Goal: Information Seeking & Learning: Learn about a topic

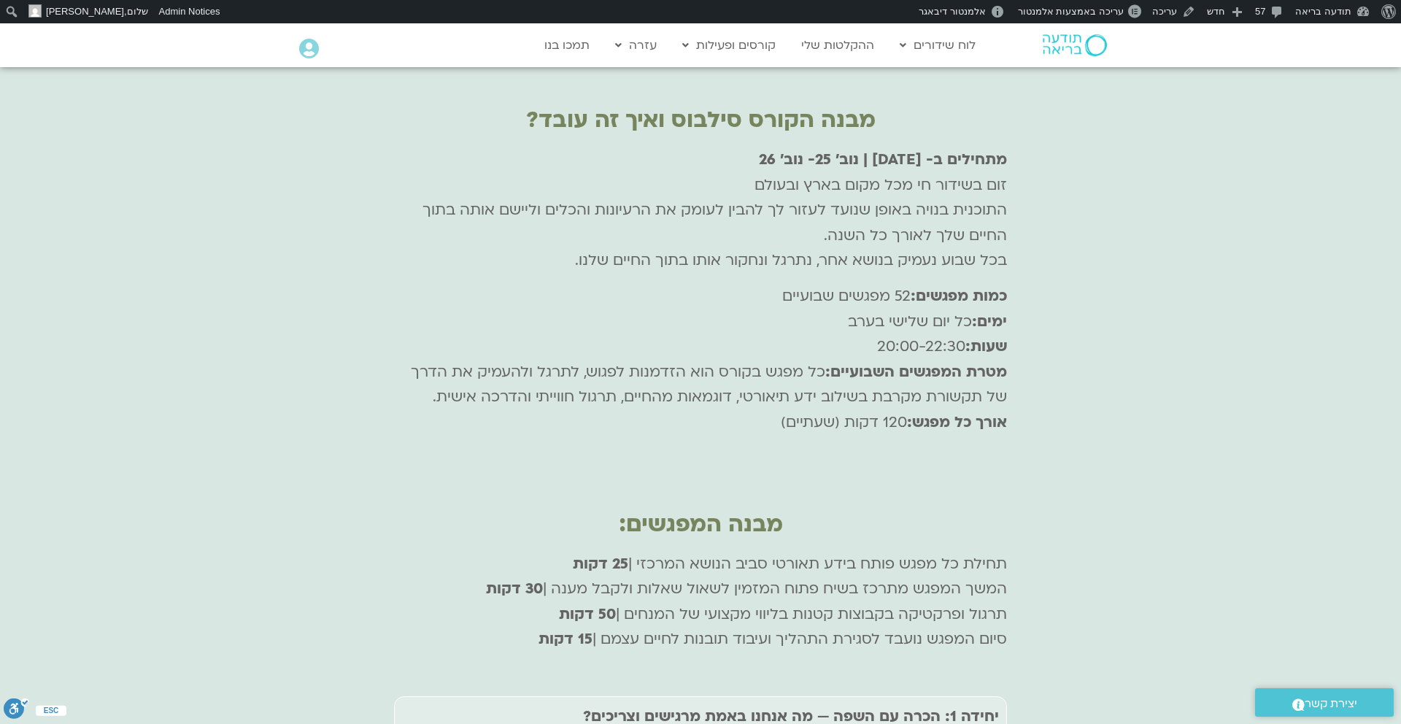
scroll to position [5382, 0]
drag, startPoint x: 775, startPoint y: 266, endPoint x: 1036, endPoint y: 274, distance: 260.6
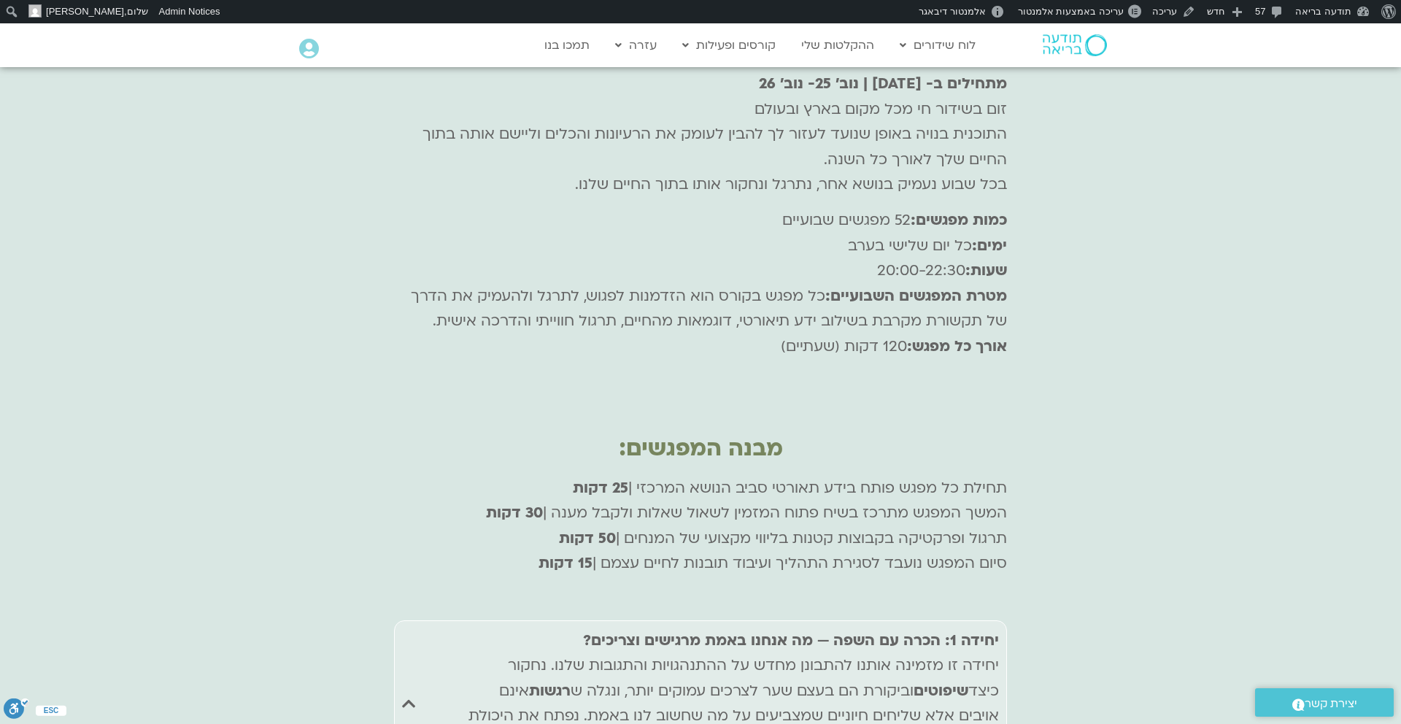
scroll to position [5457, 0]
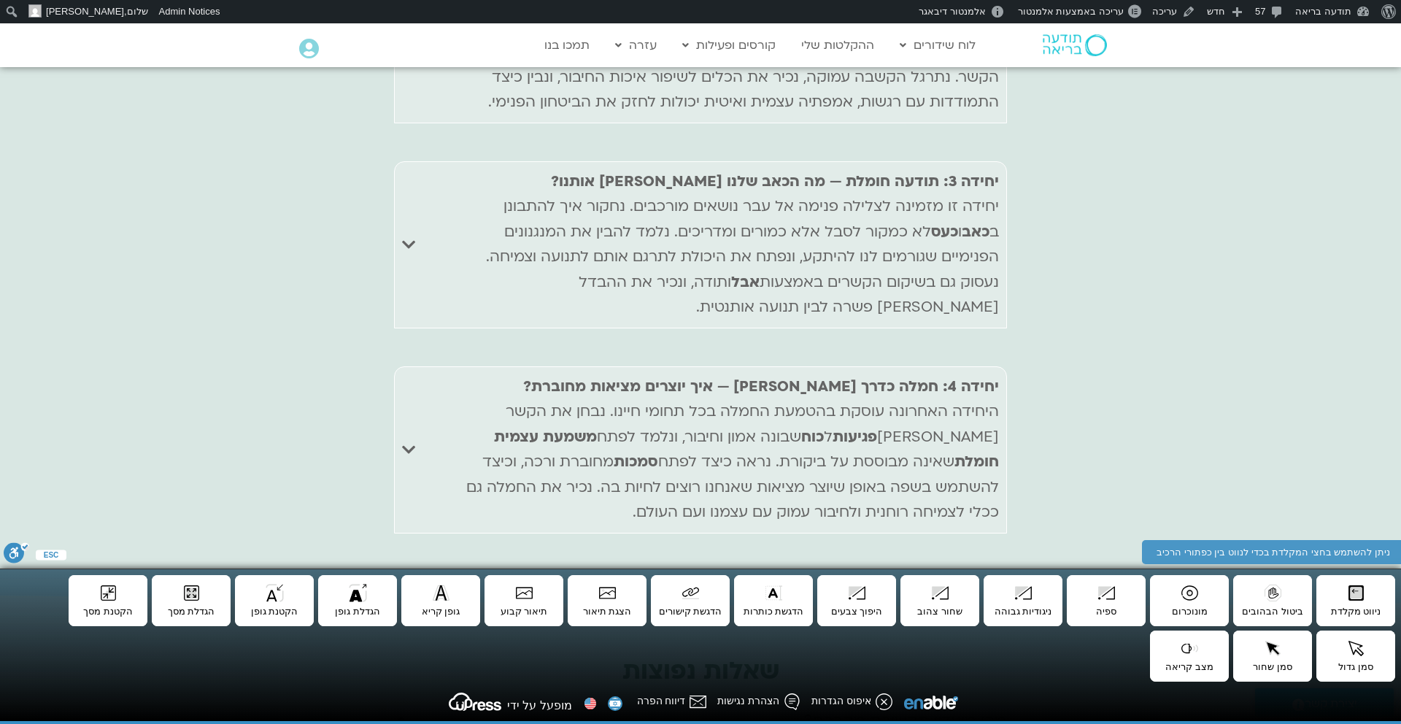
scroll to position [6560, 0]
click at [413, 444] on icon "Accordion. Open links with Enter or Space, close with Escape, and navigate with…" at bounding box center [408, 451] width 13 height 15
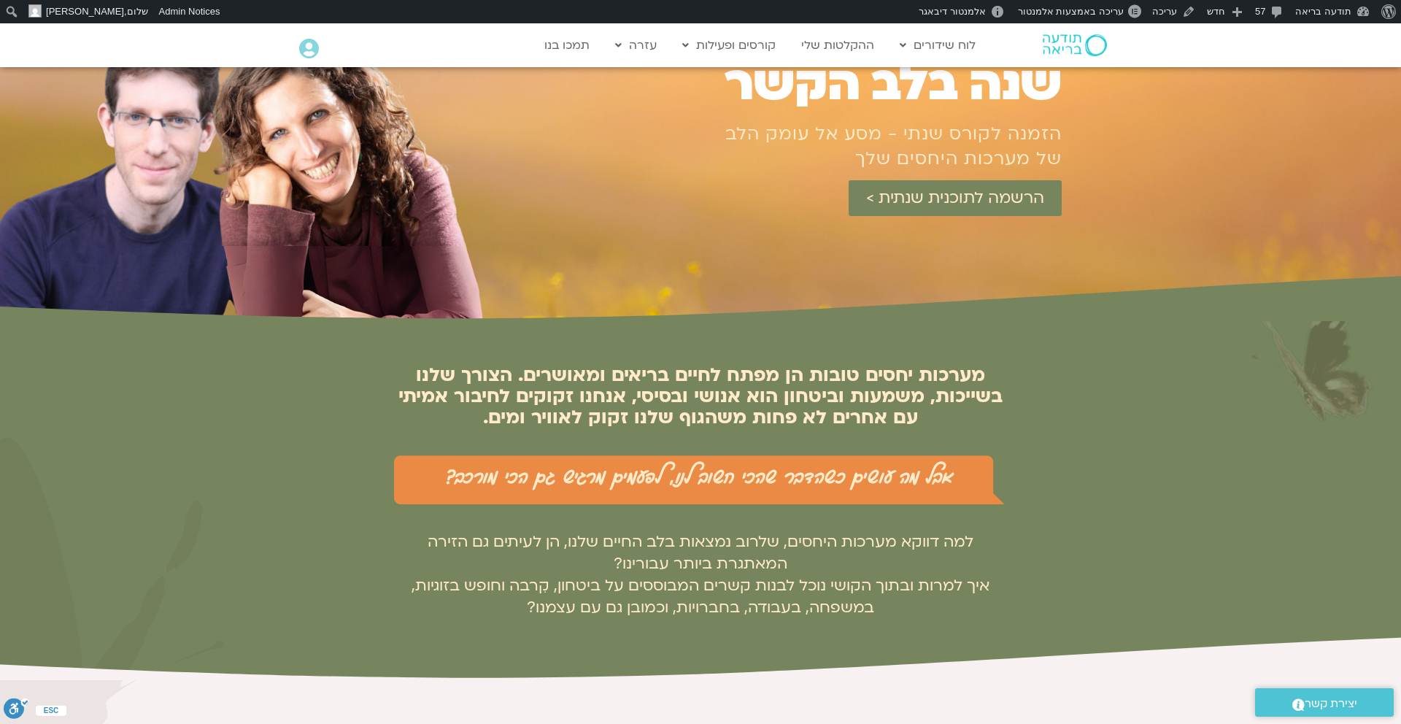
scroll to position [0, 0]
